Goal: Information Seeking & Learning: Learn about a topic

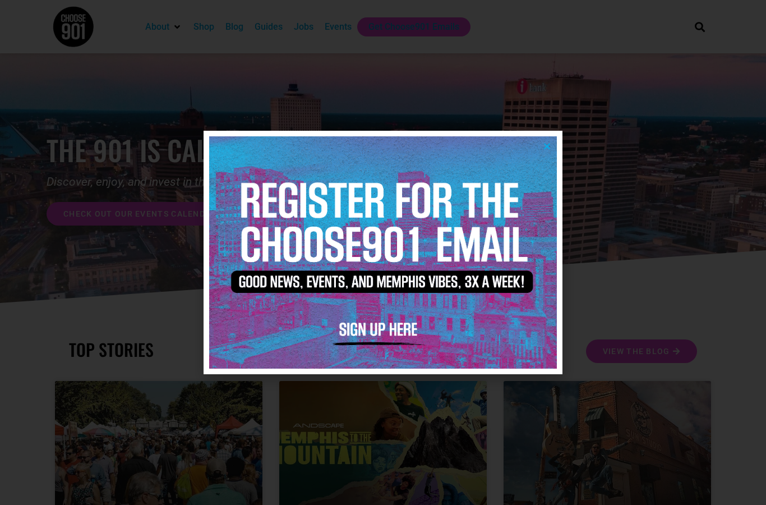
click at [545, 154] on img at bounding box center [383, 252] width 348 height 232
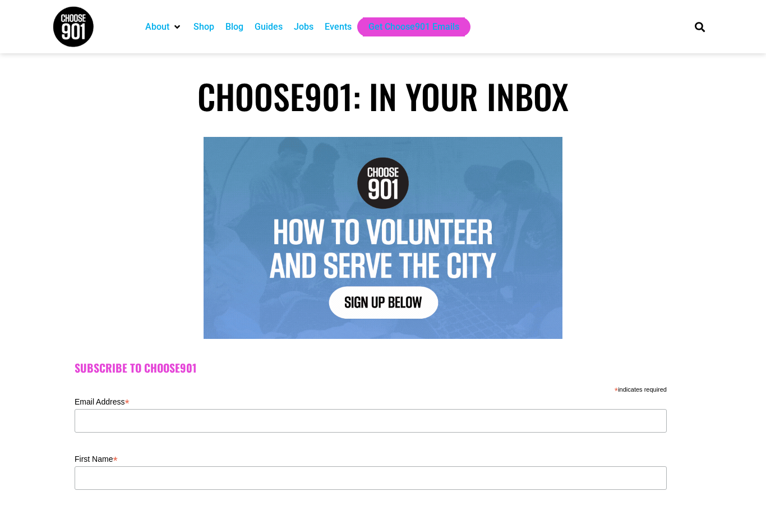
click at [314, 29] on div "Jobs" at bounding box center [304, 26] width 20 height 13
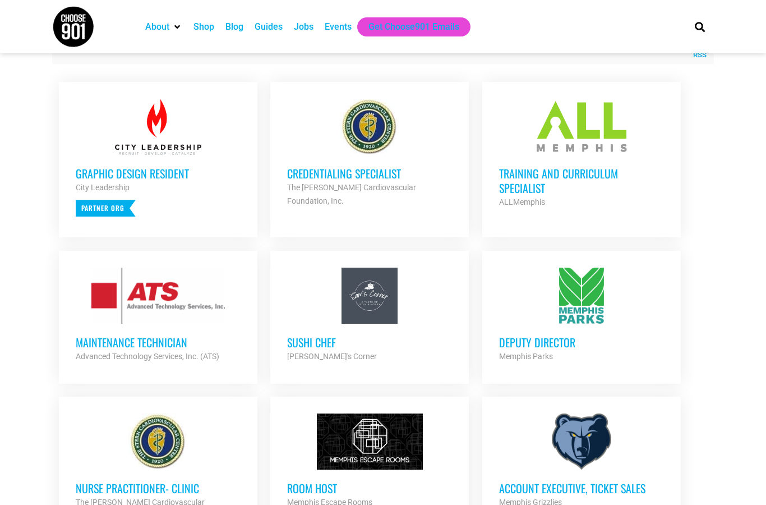
scroll to position [407, 0]
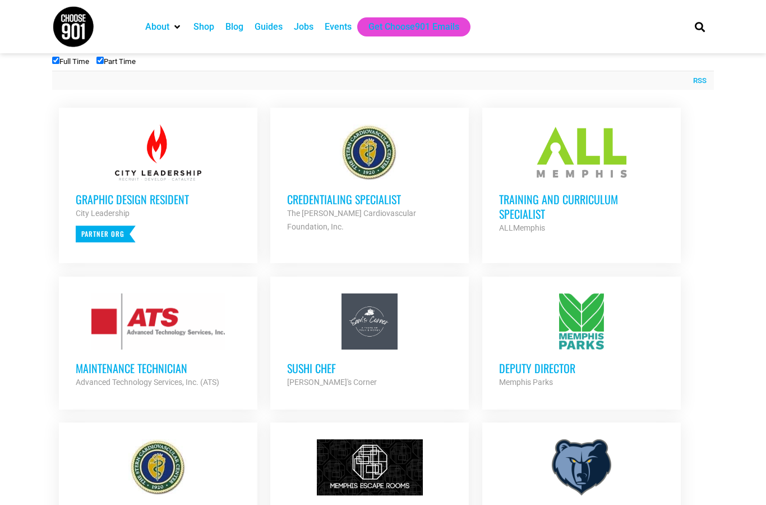
click at [168, 199] on h3 "Graphic Design Resident" at bounding box center [158, 199] width 165 height 15
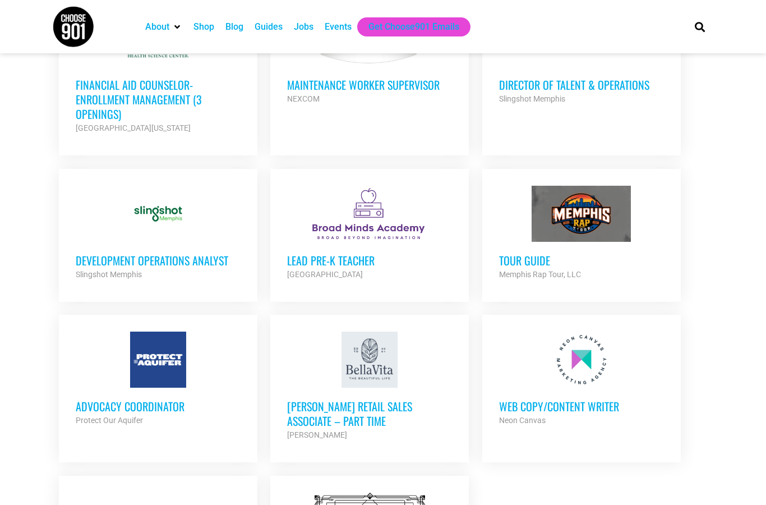
scroll to position [1189, 0]
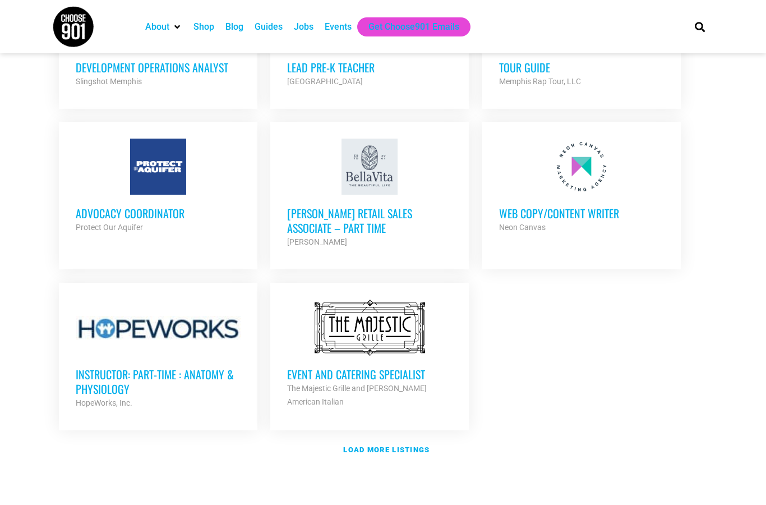
click at [119, 206] on h3 "Advocacy Coordinator" at bounding box center [158, 213] width 165 height 15
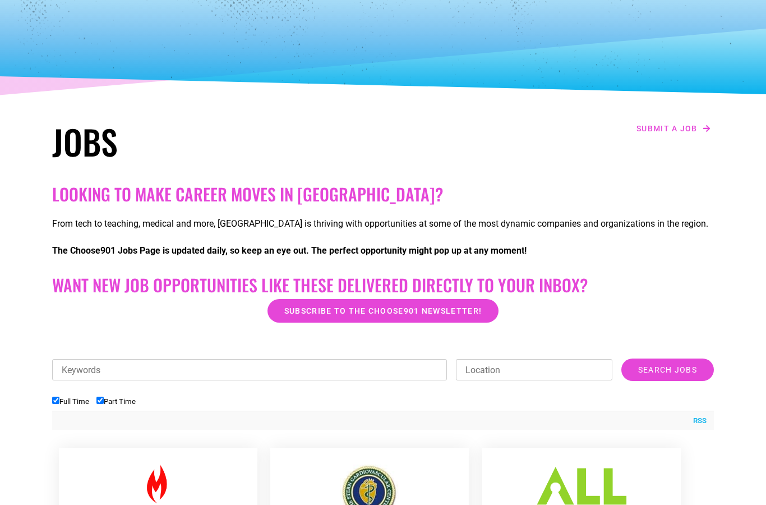
scroll to position [0, 0]
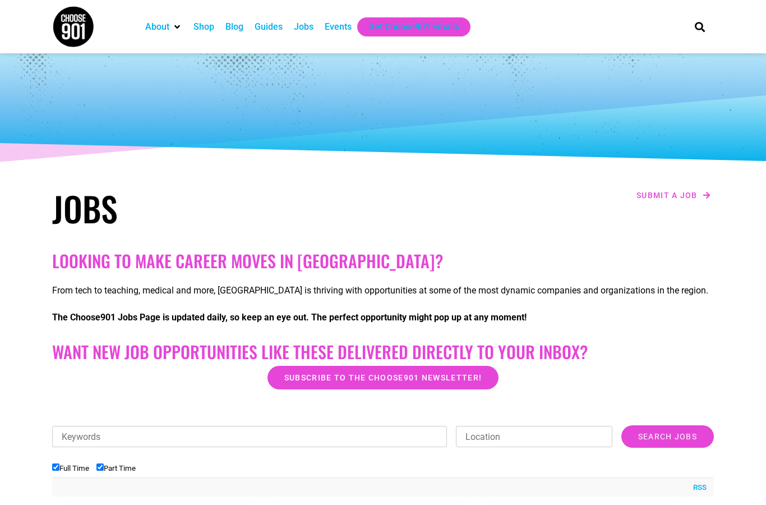
click at [337, 31] on div "Events" at bounding box center [338, 26] width 27 height 13
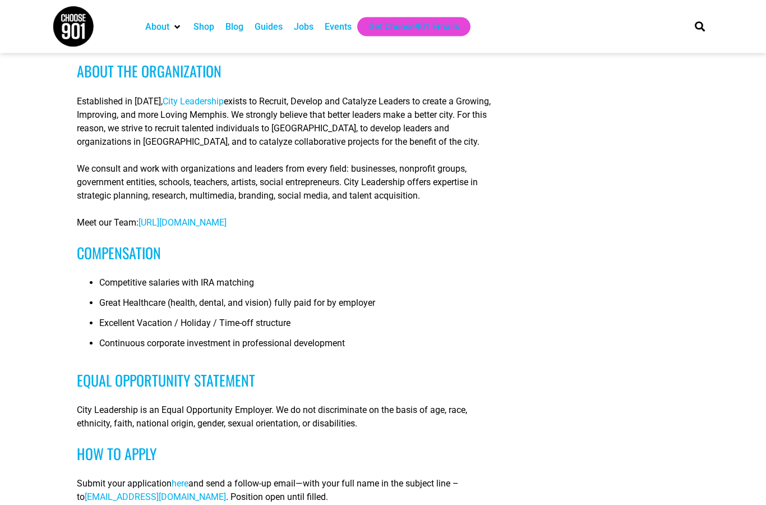
scroll to position [817, 0]
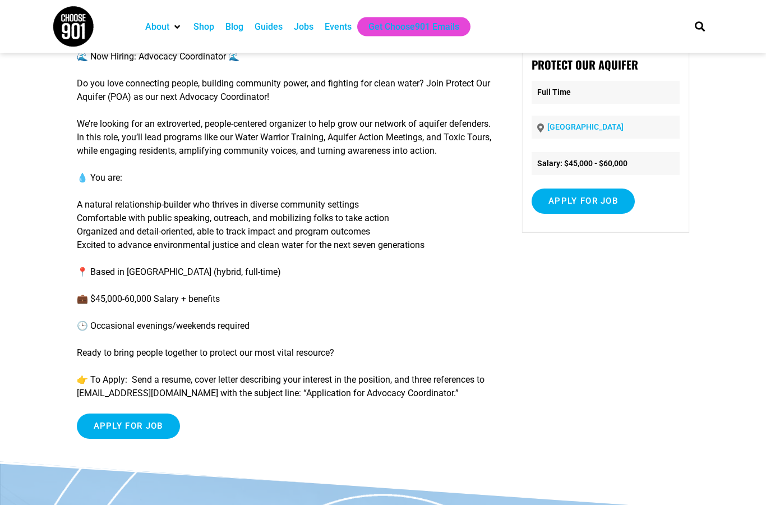
scroll to position [90, 0]
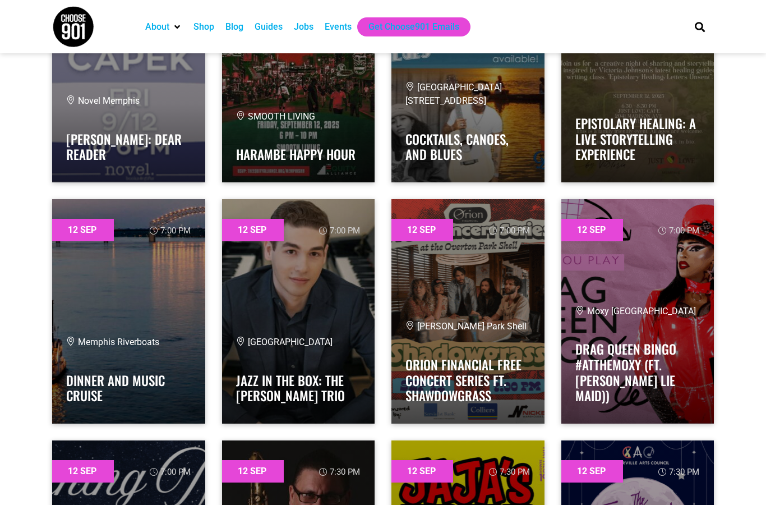
scroll to position [5602, 0]
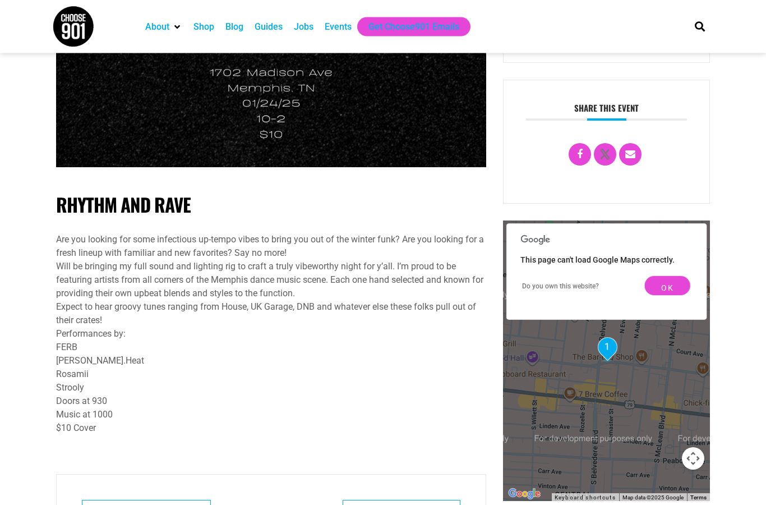
scroll to position [398, 0]
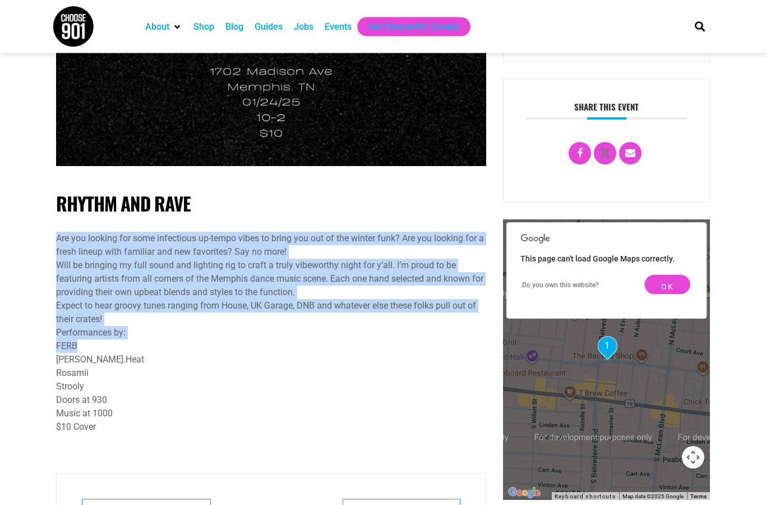
drag, startPoint x: 54, startPoint y: 232, endPoint x: 233, endPoint y: 353, distance: 215.7
click at [232, 353] on div "Rhythm and Rave Are you looking for some infectious up-tempo vibes to bring you…" at bounding box center [271, 155] width 447 height 966
click at [233, 353] on div "Performances by: [PERSON_NAME].Heat Rosamii Strooly" at bounding box center [271, 360] width 430 height 67
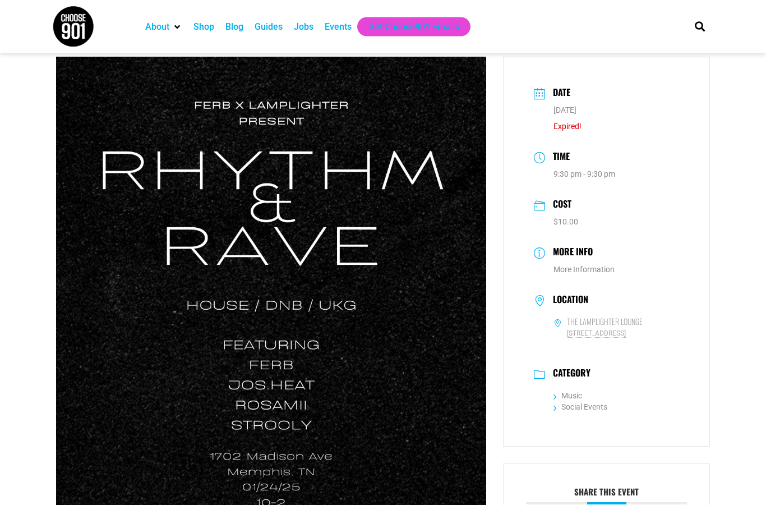
scroll to position [0, 0]
